Goal: Information Seeking & Learning: Learn about a topic

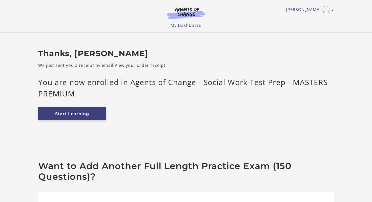
click at [92, 113] on link "Start Learning" at bounding box center [72, 113] width 68 height 13
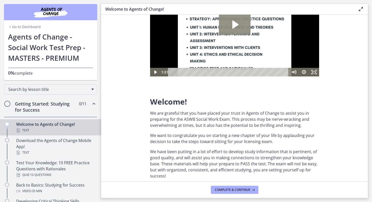
click at [234, 27] on icon "Play Video: c1o6hcmjueu5qasqsu00.mp4" at bounding box center [235, 24] width 6 height 8
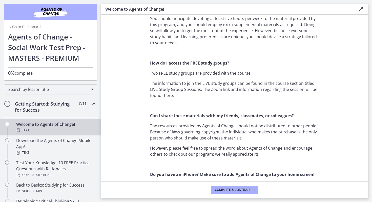
scroll to position [549, 0]
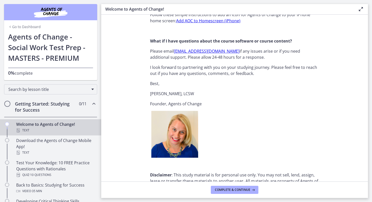
click at [241, 194] on footer "Complete & continue" at bounding box center [234, 189] width 267 height 16
click at [239, 188] on span "Complete & continue" at bounding box center [232, 190] width 35 height 4
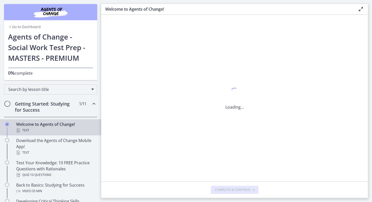
scroll to position [0, 0]
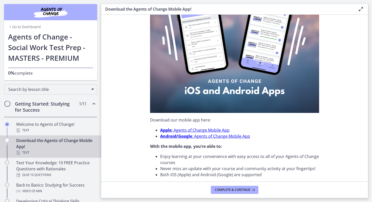
scroll to position [143, 0]
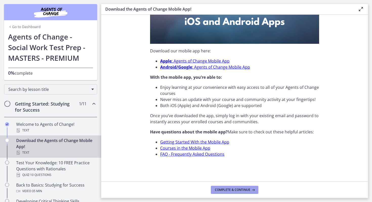
click at [238, 188] on span "Complete & continue" at bounding box center [232, 190] width 35 height 4
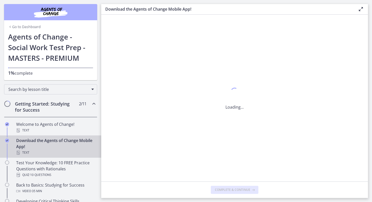
scroll to position [0, 0]
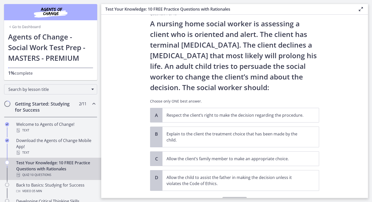
scroll to position [12, 0]
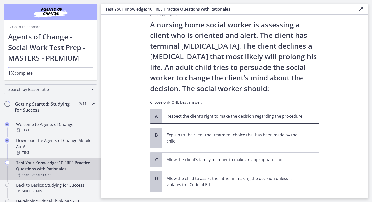
click at [245, 114] on p "Respect the client’s right to make the decision regarding the procedure." at bounding box center [235, 116] width 138 height 6
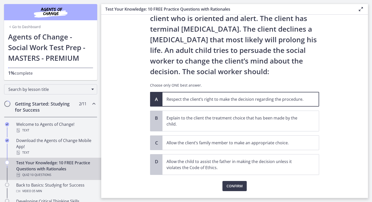
scroll to position [30, 0]
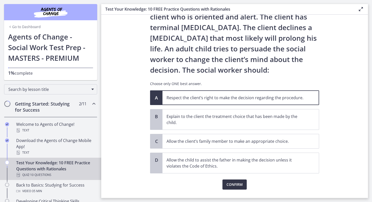
click at [238, 183] on span "Confirm" at bounding box center [234, 184] width 16 height 6
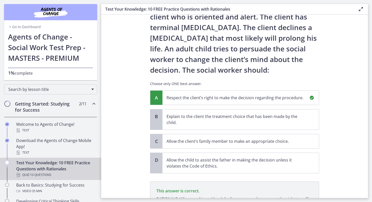
scroll to position [95, 0]
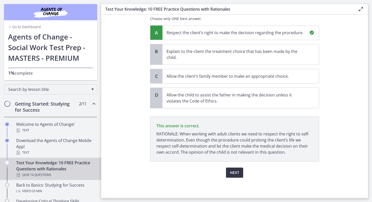
click at [237, 169] on button "Next" at bounding box center [234, 172] width 17 height 10
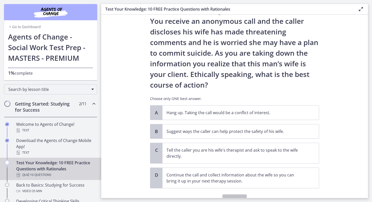
scroll to position [27, 0]
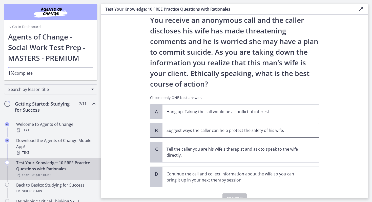
click at [172, 130] on p "Suggest ways the caller can help protect the safety of his wife." at bounding box center [235, 130] width 138 height 6
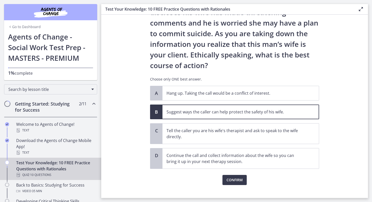
scroll to position [53, 0]
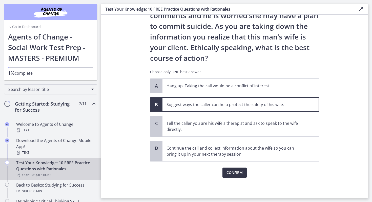
click at [239, 172] on span "Confirm" at bounding box center [234, 172] width 16 height 6
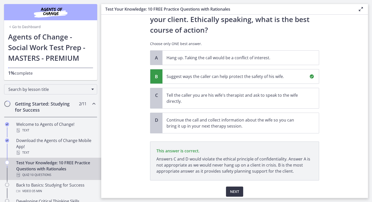
scroll to position [100, 0]
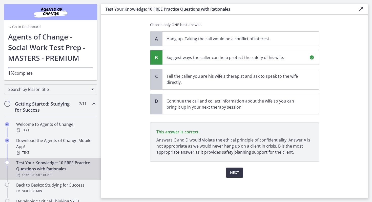
click at [239, 172] on button "Next" at bounding box center [234, 172] width 17 height 10
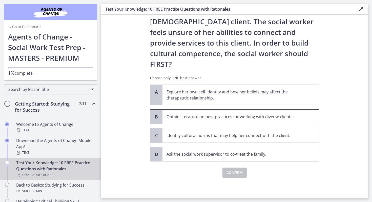
scroll to position [0, 0]
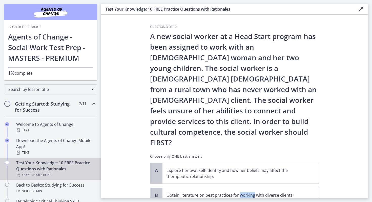
click at [239, 192] on p "Obtain literature on best practices for working with diverse clients." at bounding box center [235, 195] width 138 height 6
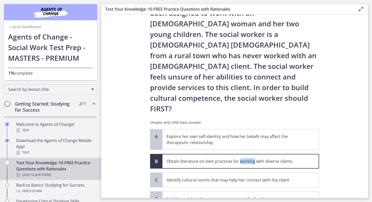
scroll to position [33, 0]
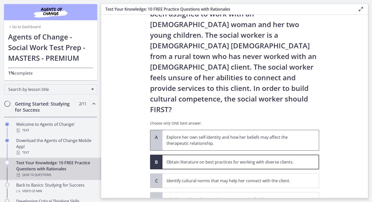
click at [261, 134] on p "Explore her own self-identity and how her beliefs may affect the therapeutic re…" at bounding box center [235, 140] width 138 height 12
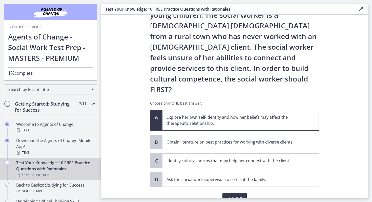
scroll to position [52, 0]
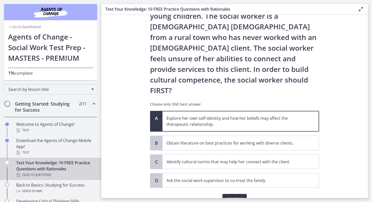
click at [239, 196] on span "Confirm" at bounding box center [234, 199] width 16 height 6
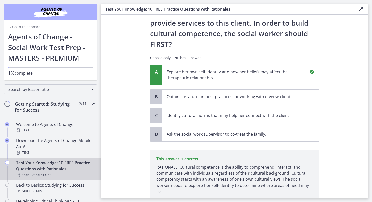
scroll to position [116, 0]
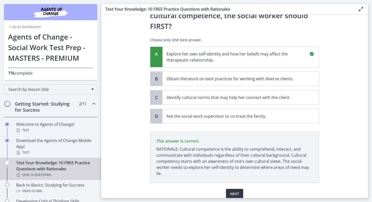
click at [236, 191] on span "Next" at bounding box center [234, 194] width 9 height 6
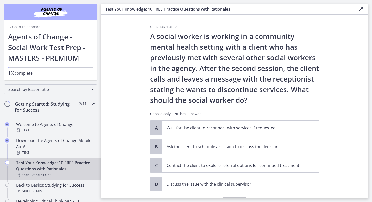
scroll to position [4, 0]
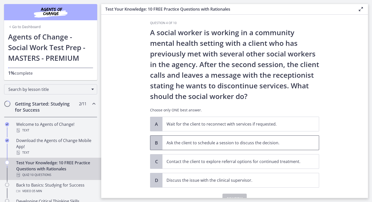
click at [308, 139] on span "Ask the client to schedule a session to discuss the decision." at bounding box center [240, 143] width 156 height 14
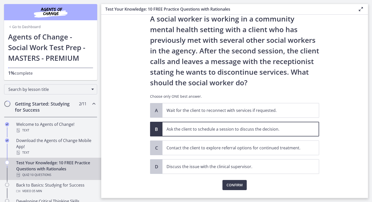
scroll to position [18, 0]
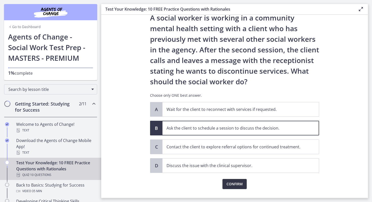
click at [240, 180] on button "Confirm" at bounding box center [234, 184] width 24 height 10
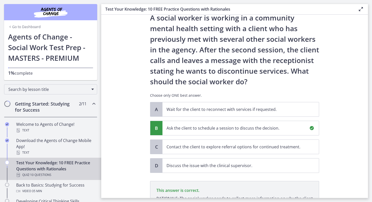
scroll to position [89, 0]
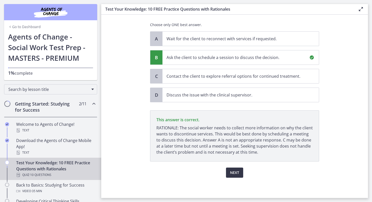
click at [235, 171] on span "Next" at bounding box center [234, 172] width 9 height 6
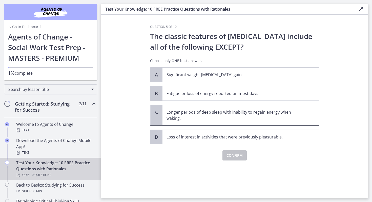
click at [217, 118] on p "Longer periods of deep sleep with inability to regain energy when waking." at bounding box center [235, 115] width 138 height 12
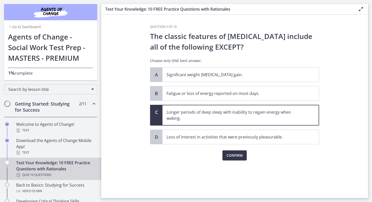
click at [241, 157] on span "Confirm" at bounding box center [234, 155] width 16 height 6
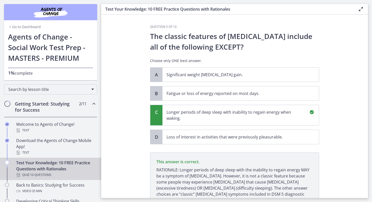
scroll to position [42, 0]
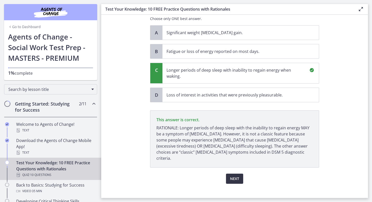
click at [234, 176] on span "Next" at bounding box center [234, 179] width 9 height 6
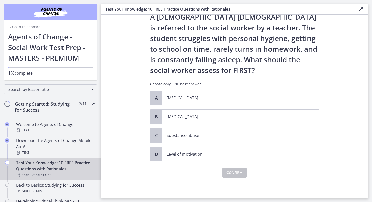
scroll to position [0, 0]
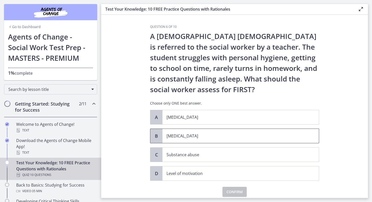
click at [191, 136] on p "Child neglect" at bounding box center [235, 136] width 138 height 6
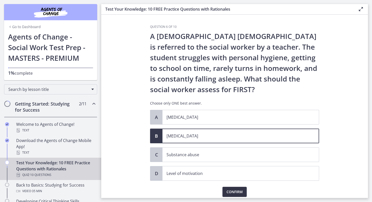
click at [229, 189] on span "Confirm" at bounding box center [234, 192] width 16 height 6
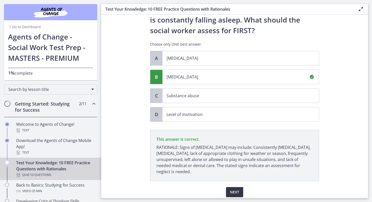
scroll to position [78, 0]
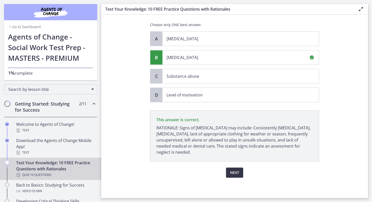
click at [235, 169] on span "Next" at bounding box center [234, 172] width 9 height 6
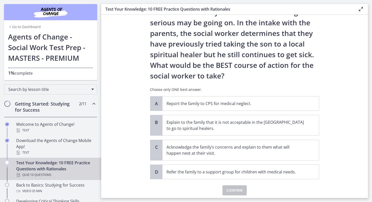
scroll to position [68, 0]
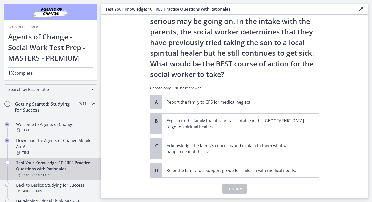
click at [234, 148] on p "Acknowledge the family’s concerns and explain to them what will happen next at …" at bounding box center [235, 148] width 138 height 12
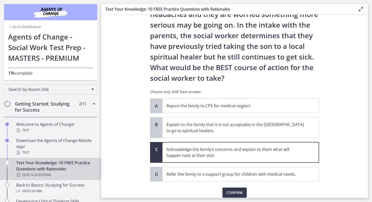
scroll to position [65, 0]
click at [239, 192] on span "Confirm" at bounding box center [234, 192] width 16 height 6
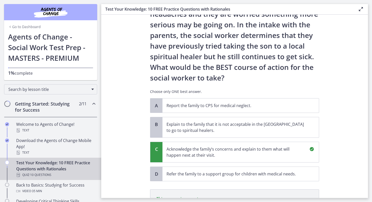
scroll to position [144, 0]
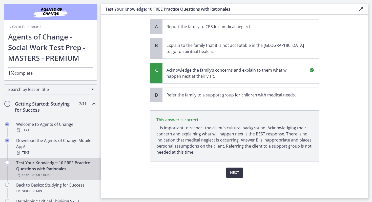
click at [233, 175] on span "Next" at bounding box center [234, 172] width 9 height 6
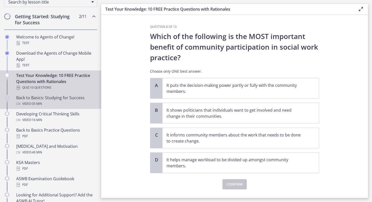
scroll to position [87, 0]
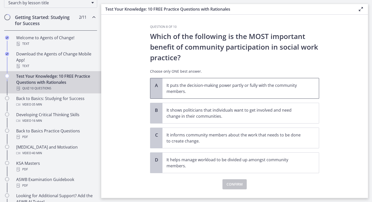
click at [297, 85] on p "It puts the decision-making power partly or fully with the community members." at bounding box center [235, 88] width 138 height 12
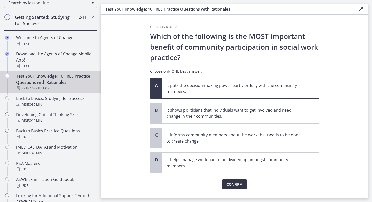
click at [237, 183] on span "Confirm" at bounding box center [234, 184] width 16 height 6
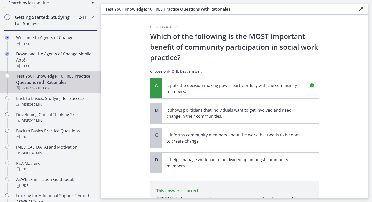
scroll to position [65, 0]
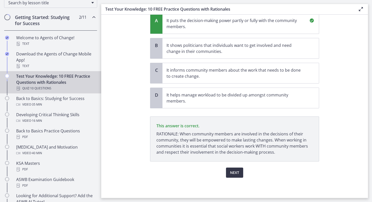
click at [237, 174] on span "Next" at bounding box center [234, 172] width 9 height 6
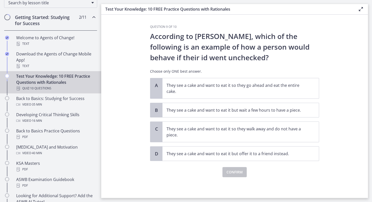
click at [214, 99] on div "A They see a cake and want to eat it so they go ahead and eat the entire cake. …" at bounding box center [234, 119] width 169 height 83
click at [215, 95] on span "They see a cake and want to eat it so they go ahead and eat the entire cake." at bounding box center [240, 88] width 156 height 20
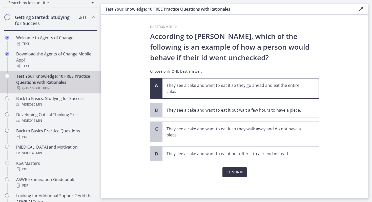
click at [234, 173] on span "Confirm" at bounding box center [234, 172] width 16 height 6
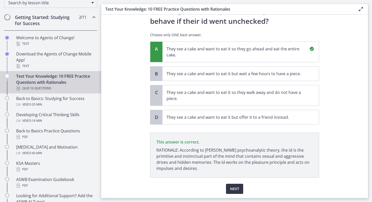
scroll to position [53, 0]
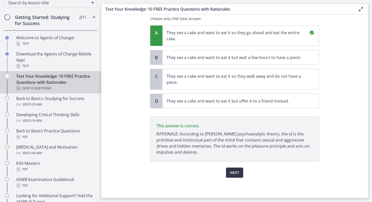
click at [234, 173] on span "Next" at bounding box center [234, 172] width 9 height 6
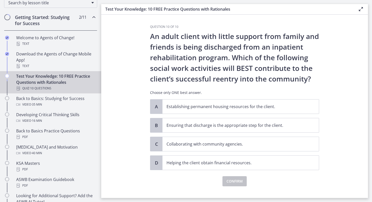
scroll to position [9, 0]
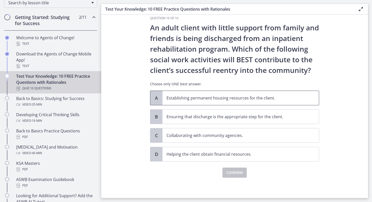
click at [290, 100] on p "Establishing permanent housing resources for the client." at bounding box center [235, 98] width 138 height 6
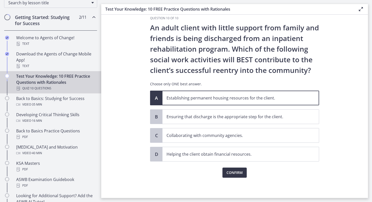
click at [237, 170] on span "Confirm" at bounding box center [234, 172] width 16 height 6
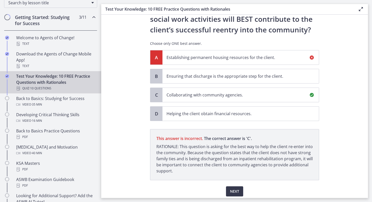
scroll to position [68, 0]
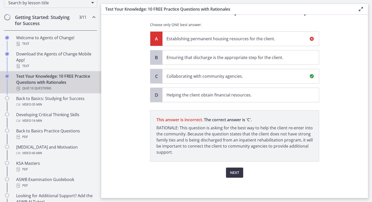
click at [232, 172] on span "Next" at bounding box center [234, 172] width 9 height 6
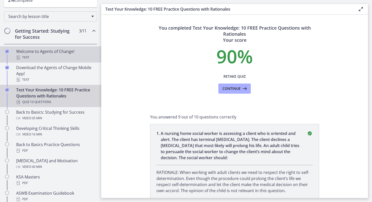
scroll to position [67, 0]
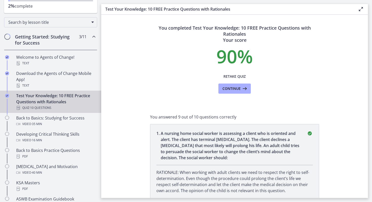
click at [63, 40] on h2 "Getting Started: Studying for Success" at bounding box center [46, 40] width 62 height 12
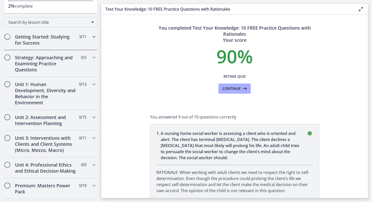
click at [63, 40] on h2 "Getting Started: Studying for Success" at bounding box center [46, 40] width 62 height 12
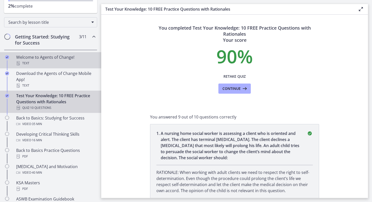
click at [70, 54] on div "Welcome to Agents of Change! Text" at bounding box center [55, 60] width 79 height 12
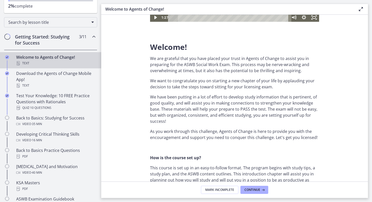
scroll to position [104, 0]
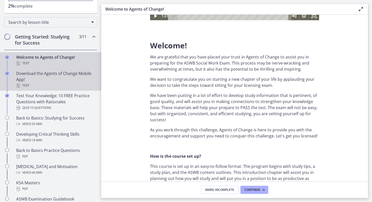
click at [55, 77] on div "Download the Agents of Change Mobile App! Text" at bounding box center [55, 79] width 79 height 18
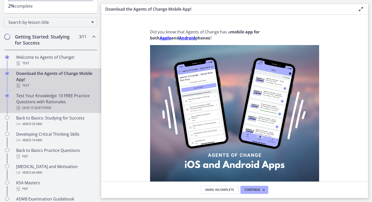
click at [51, 100] on div "Test Your Knowledge: 10 FREE Practice Questions with Rationales Quiz · 10 Quest…" at bounding box center [55, 102] width 79 height 18
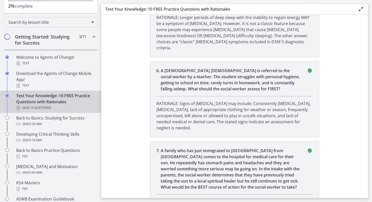
scroll to position [717, 0]
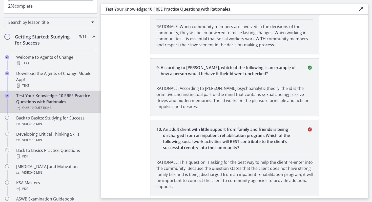
click at [213, 126] on p "An adult client with little support from family and friends is being discharged…" at bounding box center [232, 138] width 138 height 24
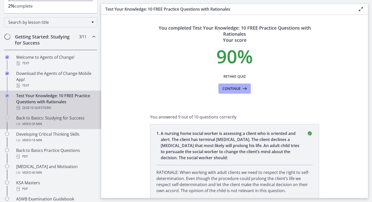
click at [52, 126] on div "Video · 35 min" at bounding box center [55, 124] width 79 height 6
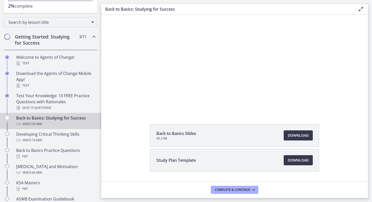
scroll to position [49, 0]
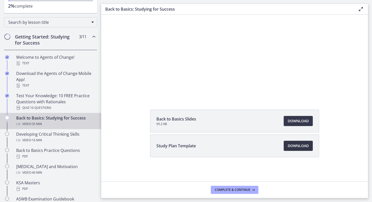
click at [301, 146] on span "Download Opens in a new window" at bounding box center [298, 146] width 21 height 6
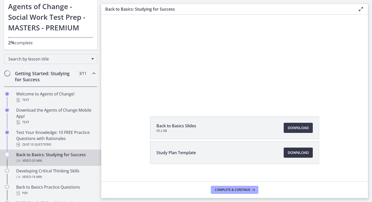
scroll to position [26, 0]
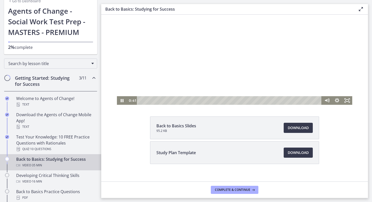
click at [216, 56] on div at bounding box center [234, 38] width 235 height 132
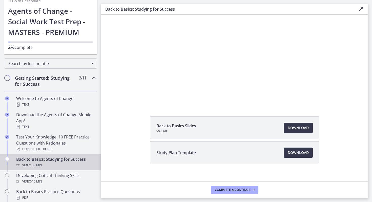
click at [90, 74] on div "Getting Started: Studying for Success 3 / 11 Completed" at bounding box center [50, 81] width 93 height 21
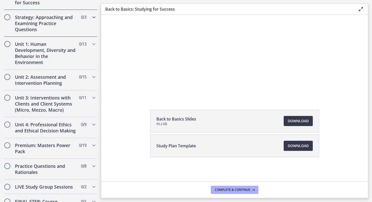
scroll to position [224, 0]
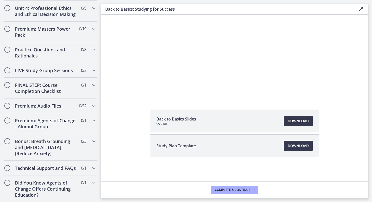
click at [90, 105] on div "Premium: Audio Files 0 / 52 Completed" at bounding box center [50, 105] width 93 height 15
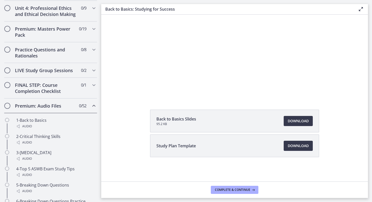
click at [90, 105] on div "Premium: Audio Files 0 / 52 Completed" at bounding box center [50, 105] width 93 height 15
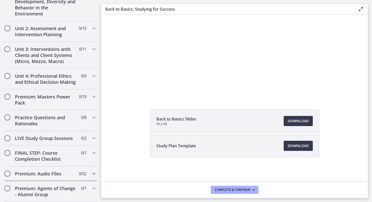
scroll to position [155, 0]
click at [85, 177] on div "Premium: Audio Files 0 / 52 Completed" at bounding box center [50, 174] width 93 height 15
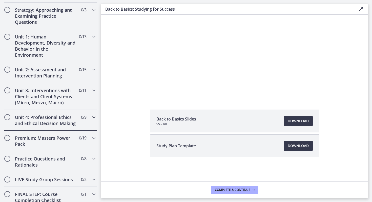
scroll to position [97, 0]
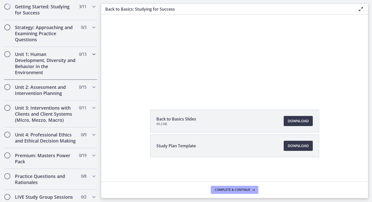
click at [95, 48] on div "Unit 1: Human Development, Diversity and Behavior in the Environment 0 / 13 Com…" at bounding box center [50, 63] width 93 height 33
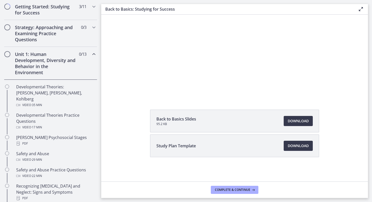
click at [96, 55] on icon "Chapters" at bounding box center [94, 54] width 6 height 6
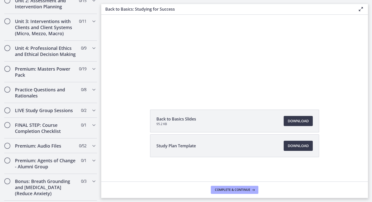
scroll to position [184, 0]
click at [82, 111] on span "0 / 2 Completed" at bounding box center [83, 110] width 5 height 6
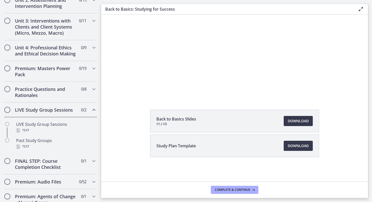
click at [82, 111] on span "0 / 2 Completed" at bounding box center [83, 110] width 5 height 6
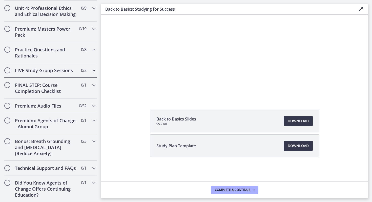
scroll to position [0, 0]
